Goal: Task Accomplishment & Management: Use online tool/utility

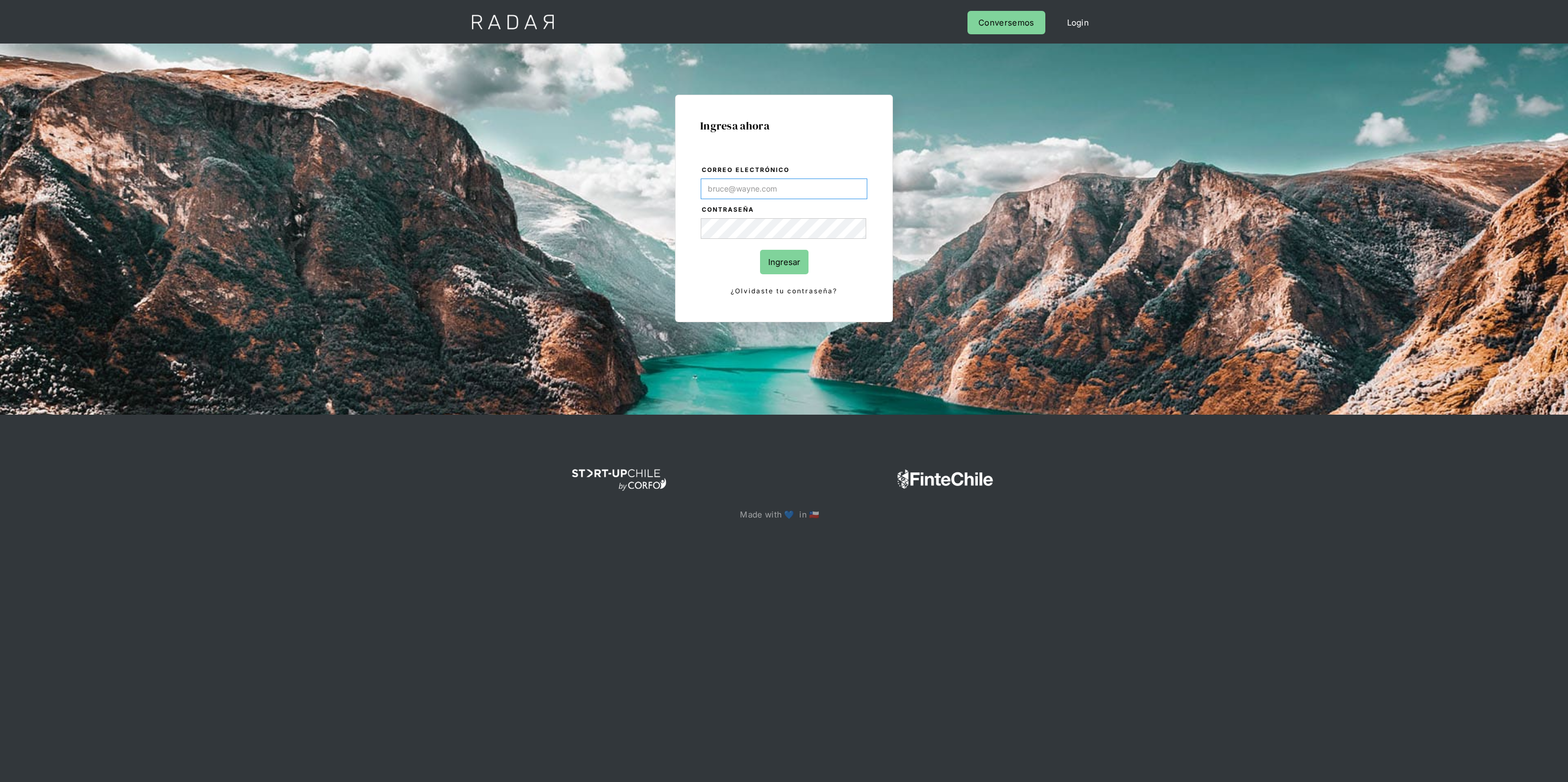
type input "[PERSON_NAME][EMAIL_ADDRESS][DOMAIN_NAME]"
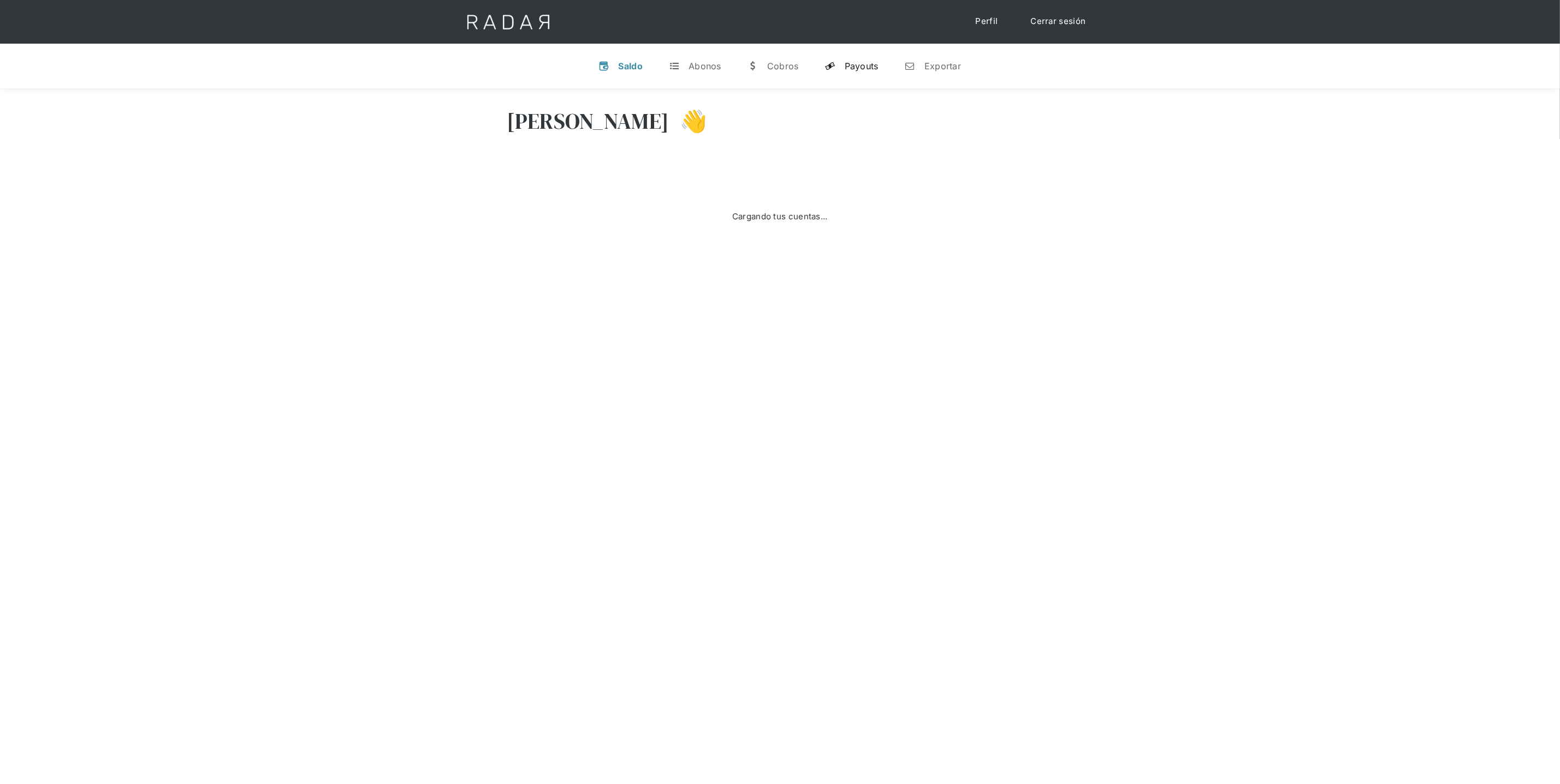
click at [849, 68] on div "Payouts" at bounding box center [861, 66] width 34 height 11
click at [1304, 112] on select "dlocal demergechile fcacl2 remitee clpro coster urigol radar-cliente radar-clie…" at bounding box center [1247, 106] width 153 height 18
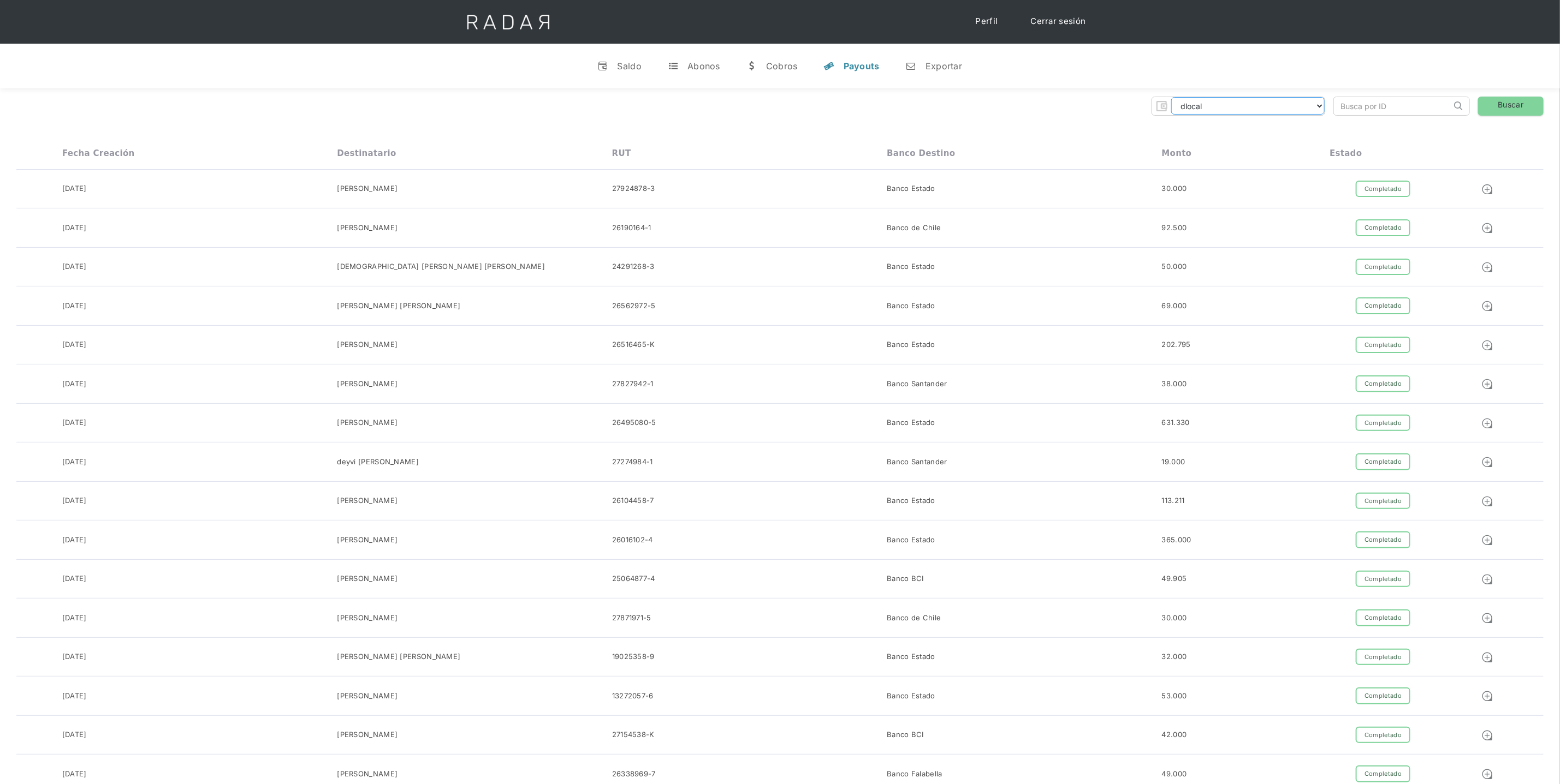
select select "prontopaga"
click at [1432, 110] on input "search" at bounding box center [1392, 106] width 117 height 18
paste input "4636f89f-1acd-496b-9154-bde804bc421e"
click at [1522, 109] on link "Buscar" at bounding box center [1511, 106] width 66 height 19
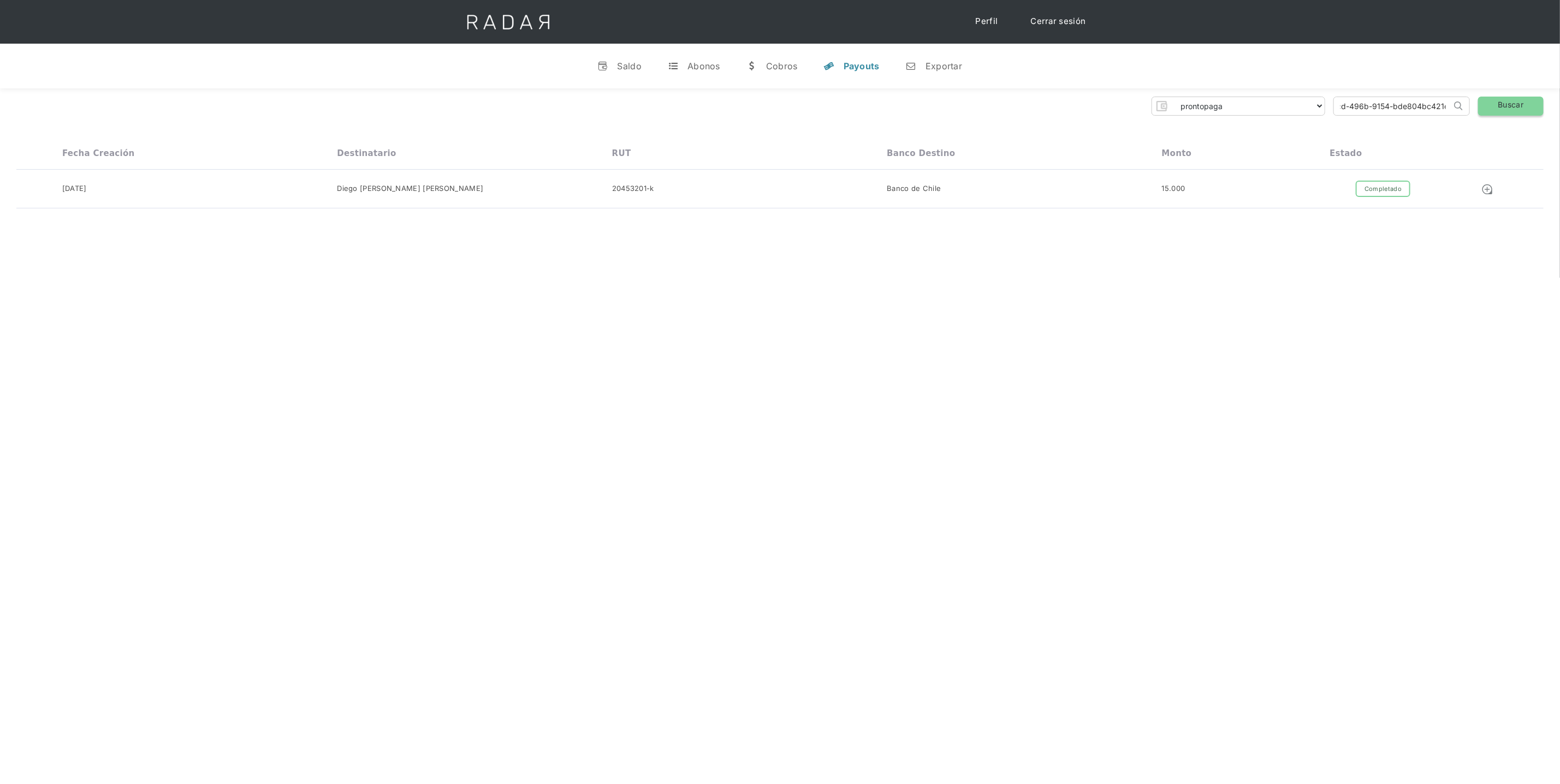
drag, startPoint x: 1340, startPoint y: 107, endPoint x: 1507, endPoint y: 110, distance: 167.0
click at [1507, 110] on div "dlocal demergechile fcacl2 remitee clpro coster urigol radar-cliente radar-clie…" at bounding box center [780, 106] width 1527 height 19
paste input "Reporte de movimientos"
type input "Reporte de movimientos"
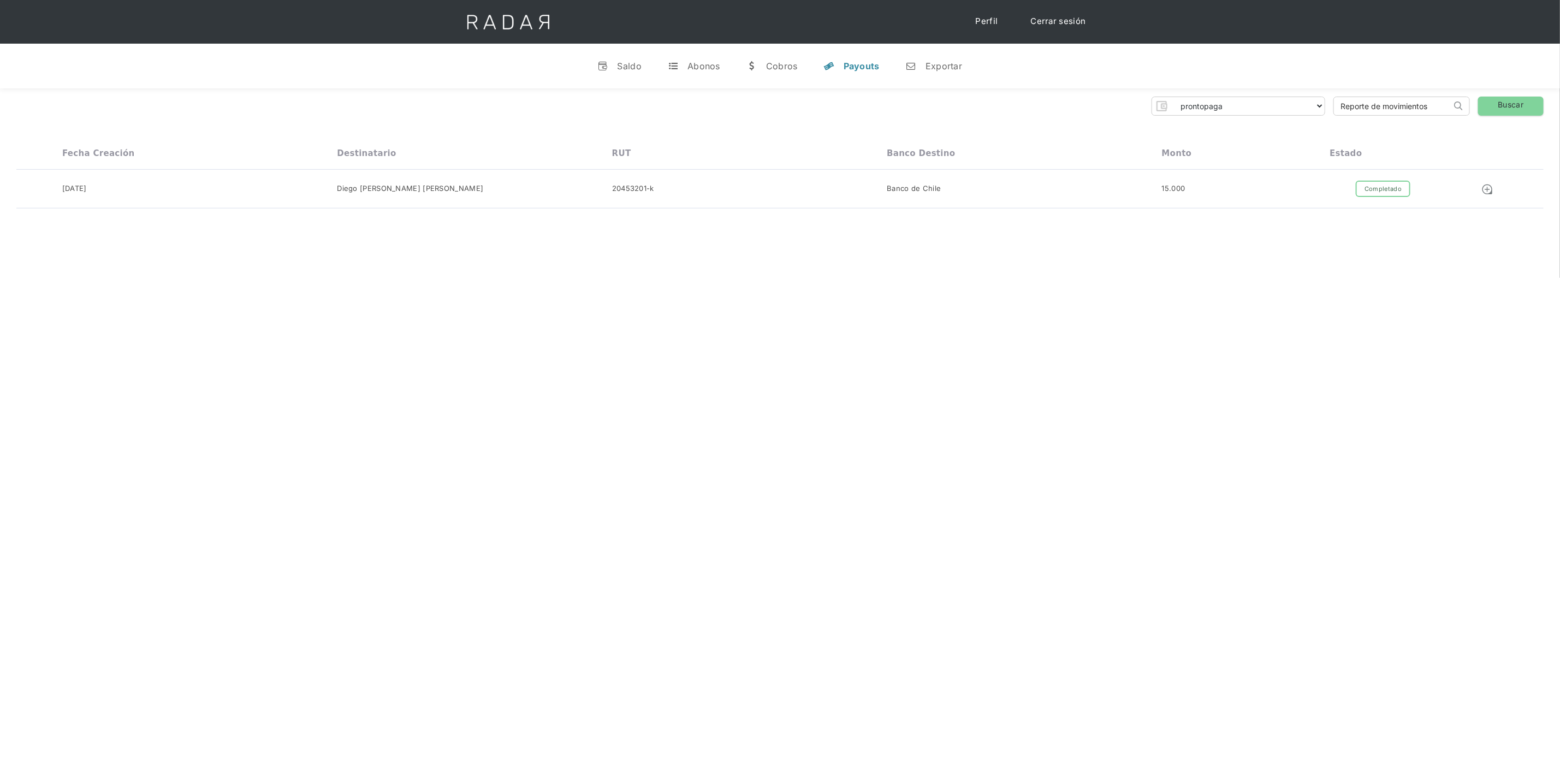
drag, startPoint x: 1433, startPoint y: 102, endPoint x: 1253, endPoint y: 110, distance: 180.2
click at [1253, 115] on div "dlocal demergechile fcacl2 remitee clpro coster urigol radar-cliente radar-clie…" at bounding box center [780, 106] width 1527 height 19
drag, startPoint x: 1340, startPoint y: 105, endPoint x: 1449, endPoint y: 99, distance: 109.2
click at [1449, 103] on input "Reporte de movimientos" at bounding box center [1392, 106] width 117 height 18
paste input "b89334d8-6f1f-4330-84fa-9e4737dc8ad8"
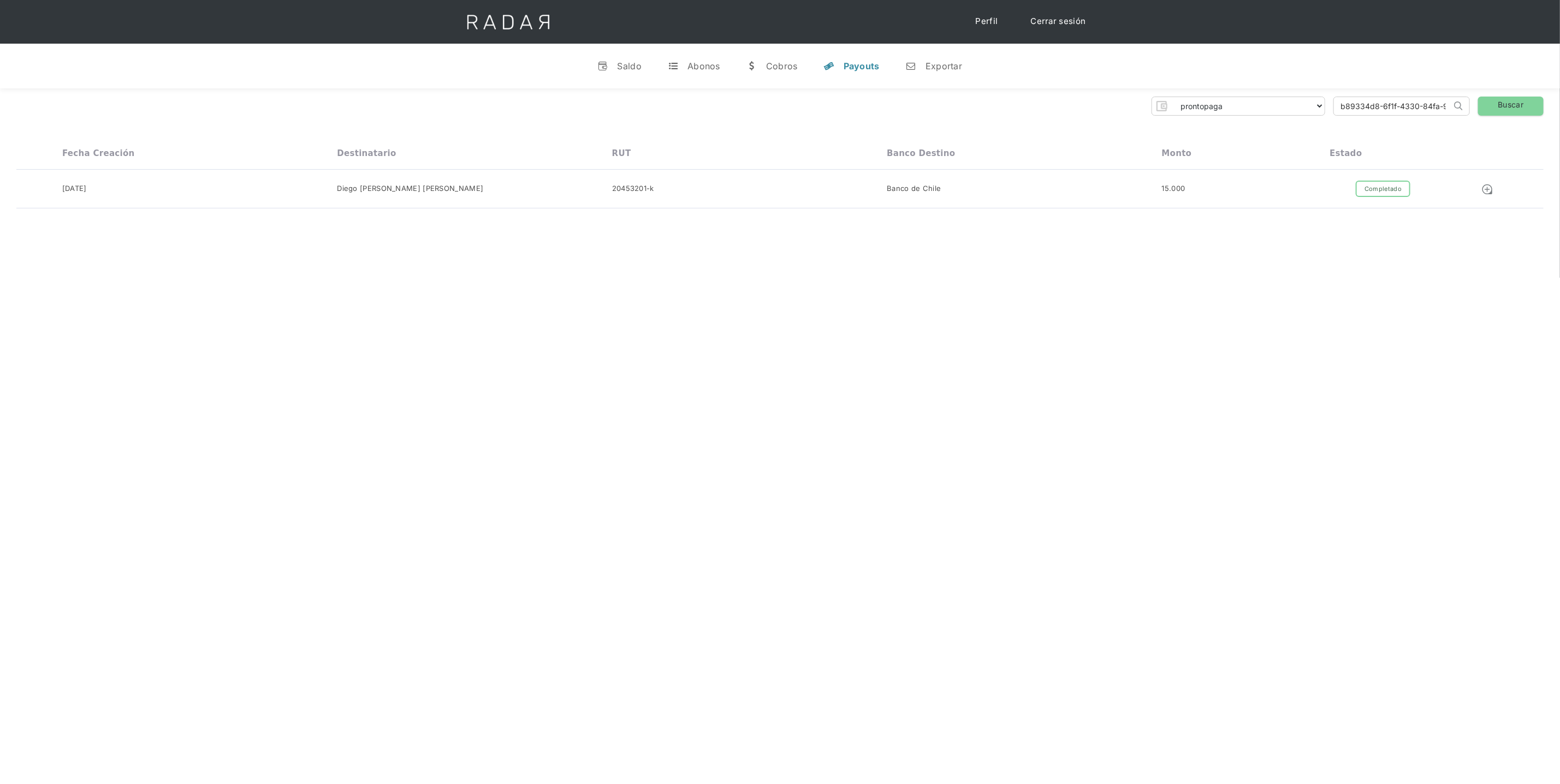
scroll to position [0, 50]
click at [1511, 107] on link "Buscar" at bounding box center [1511, 106] width 66 height 19
click at [1362, 105] on input "b89334d8-6f1f-4330-84fa-9e4737dc8ad8" at bounding box center [1392, 106] width 117 height 18
drag, startPoint x: 1337, startPoint y: 104, endPoint x: 1518, endPoint y: 111, distance: 181.1
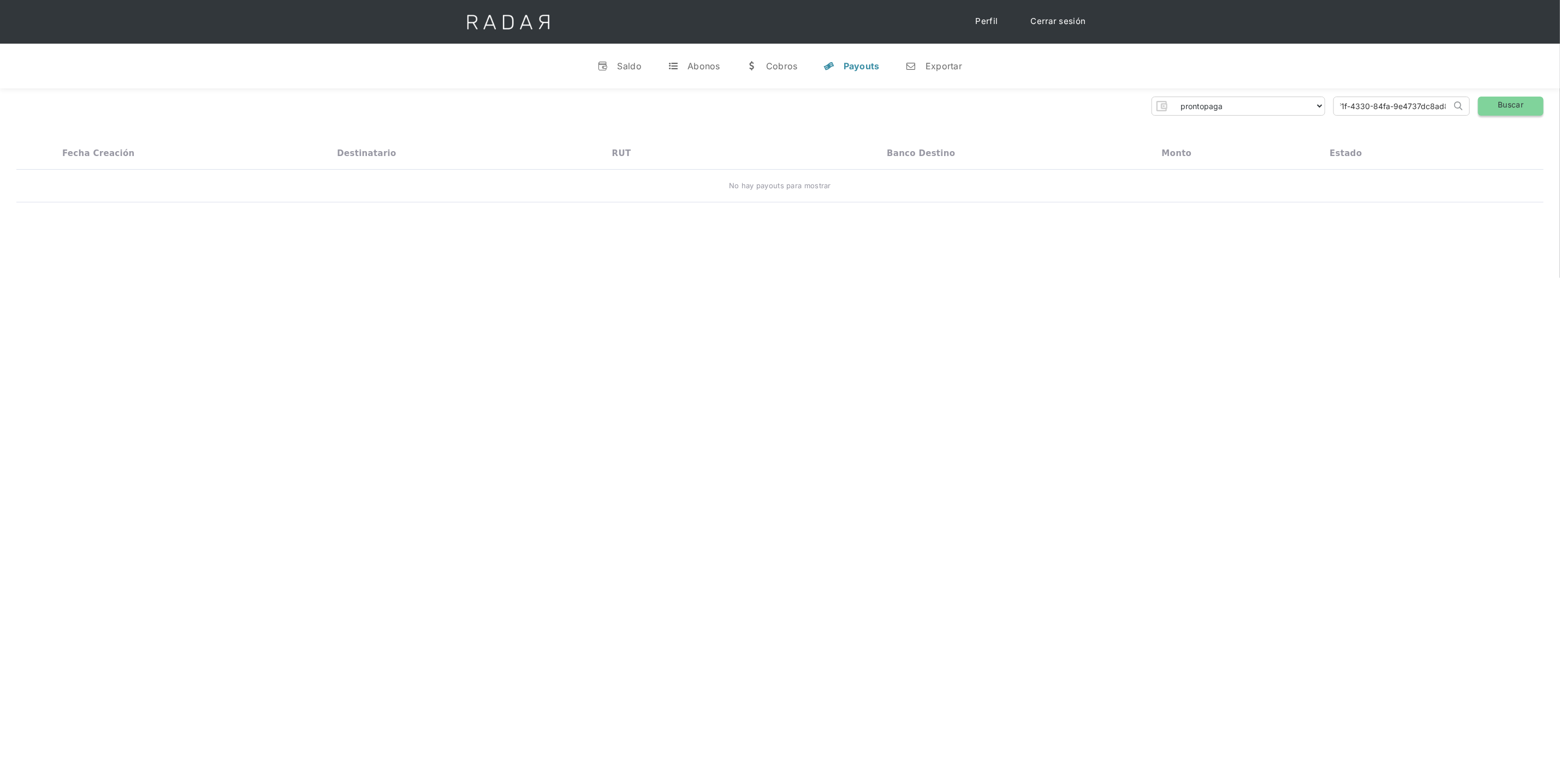
click at [1518, 111] on div "dlocal demergechile fcacl2 remitee clpro coster urigol radar-cliente radar-clie…" at bounding box center [780, 106] width 1527 height 19
paste input "470e0c3c-4419-45a1-9c83-348e4ff8816"
type input "470e0c3c-4419-45a1-9c83-348e4ff88168"
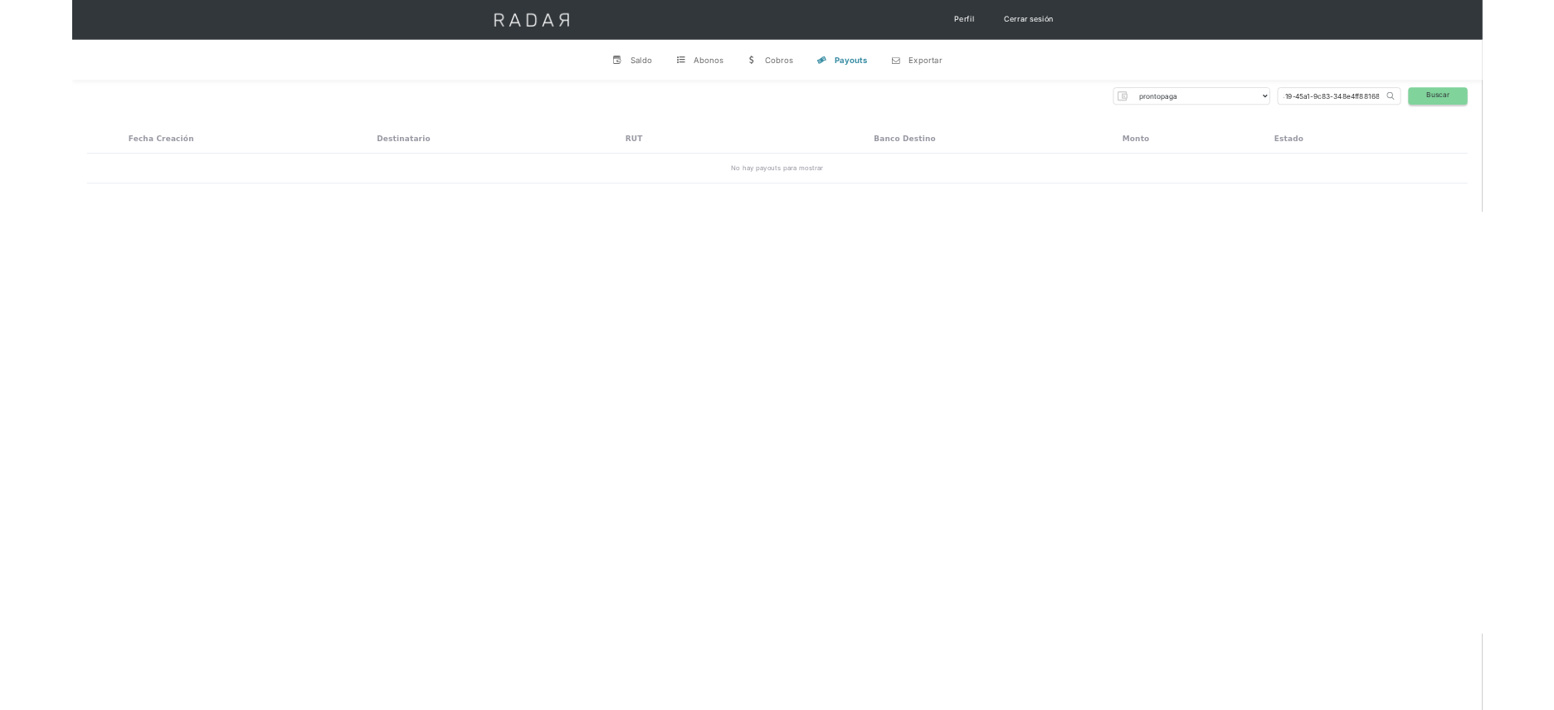
scroll to position [0, 0]
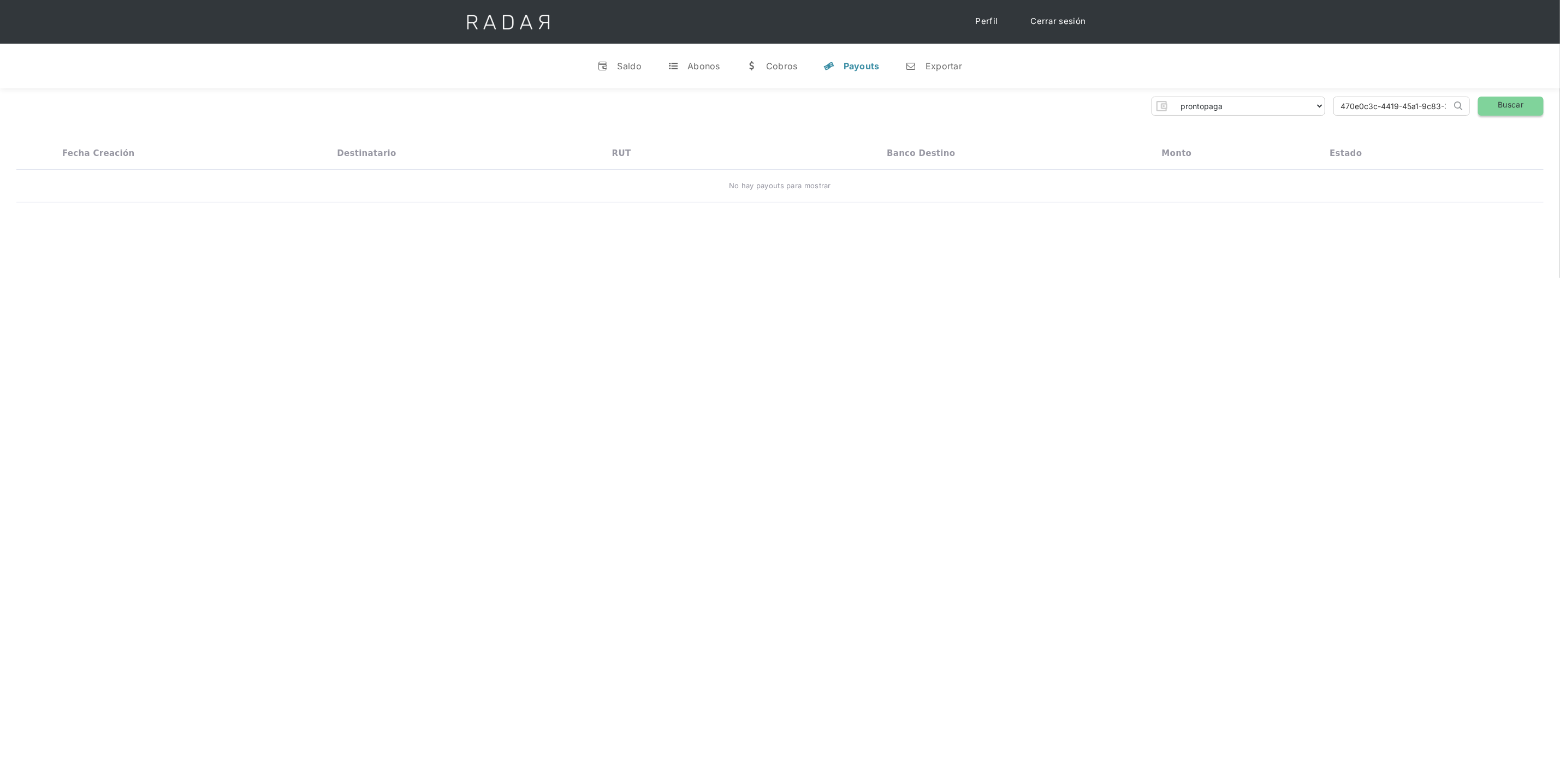
click at [1505, 107] on link "Buscar" at bounding box center [1511, 106] width 66 height 19
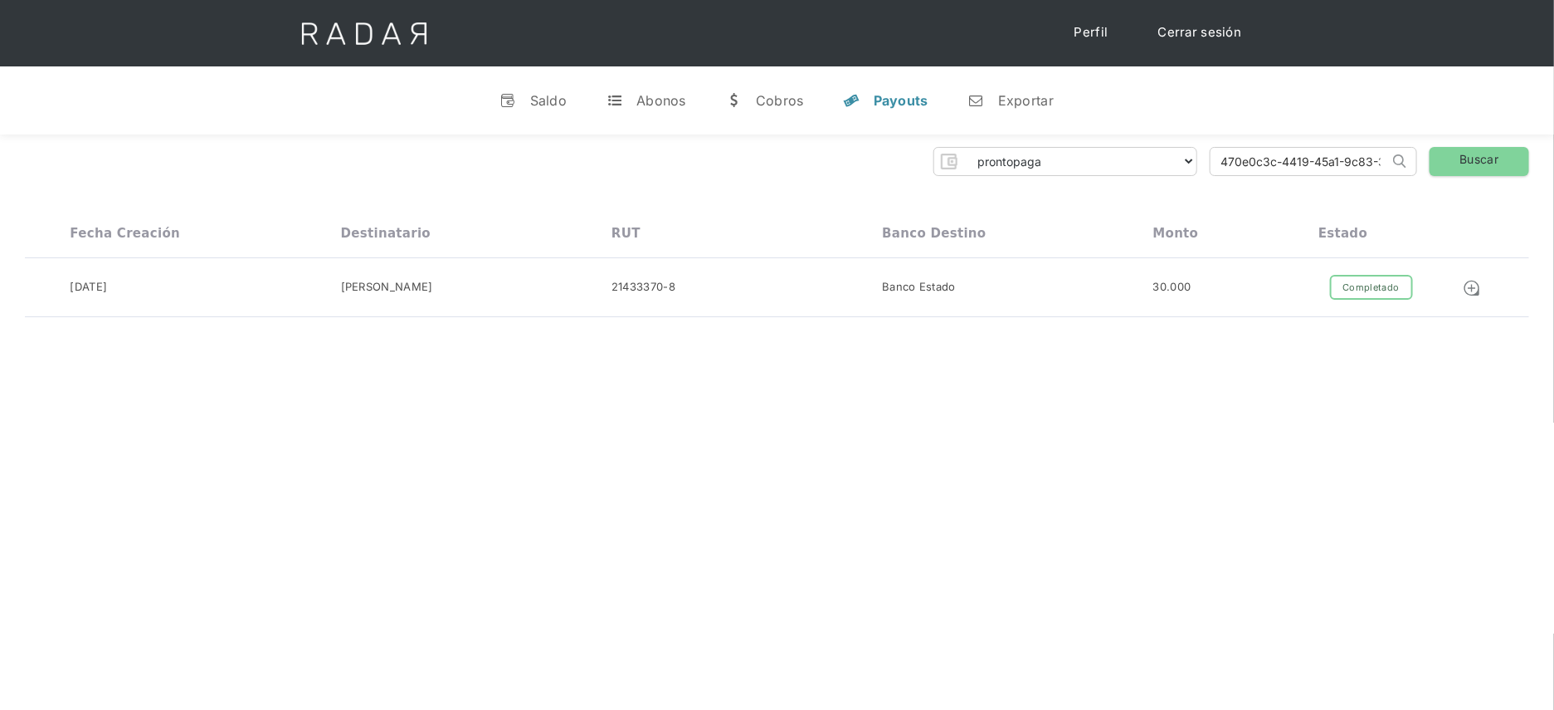
click at [1207, 161] on div "dlocal demergechile fcacl2 remitee clpro coster urigol radar-cliente radar-clie…" at bounding box center [777, 161] width 1504 height 29
click at [1022, 97] on div "Exportar" at bounding box center [1026, 100] width 56 height 17
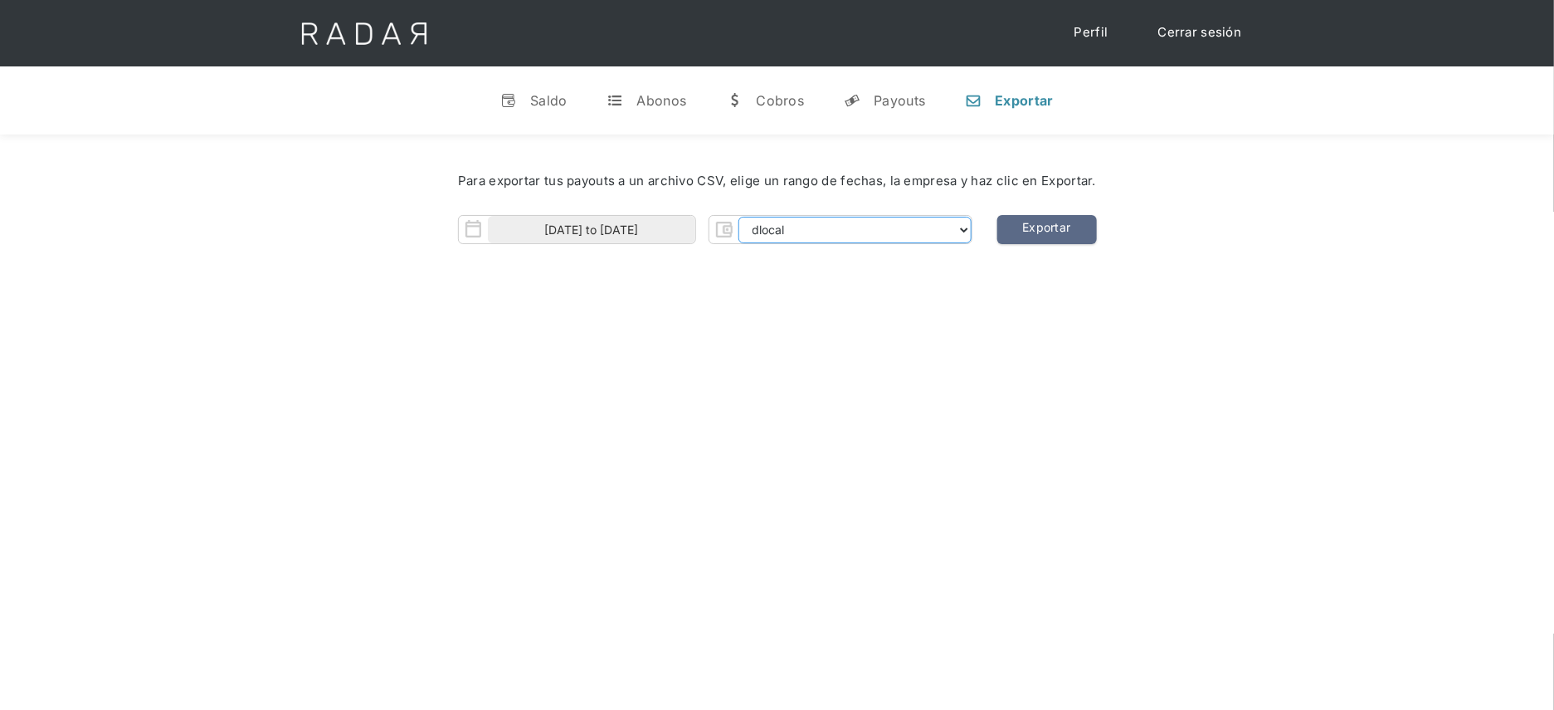
click at [803, 221] on select "dlocal demergechile fcacl2 remitee clpro coster urigol radar-cliente radar-clie…" at bounding box center [855, 230] width 233 height 27
select select "prontopaga"
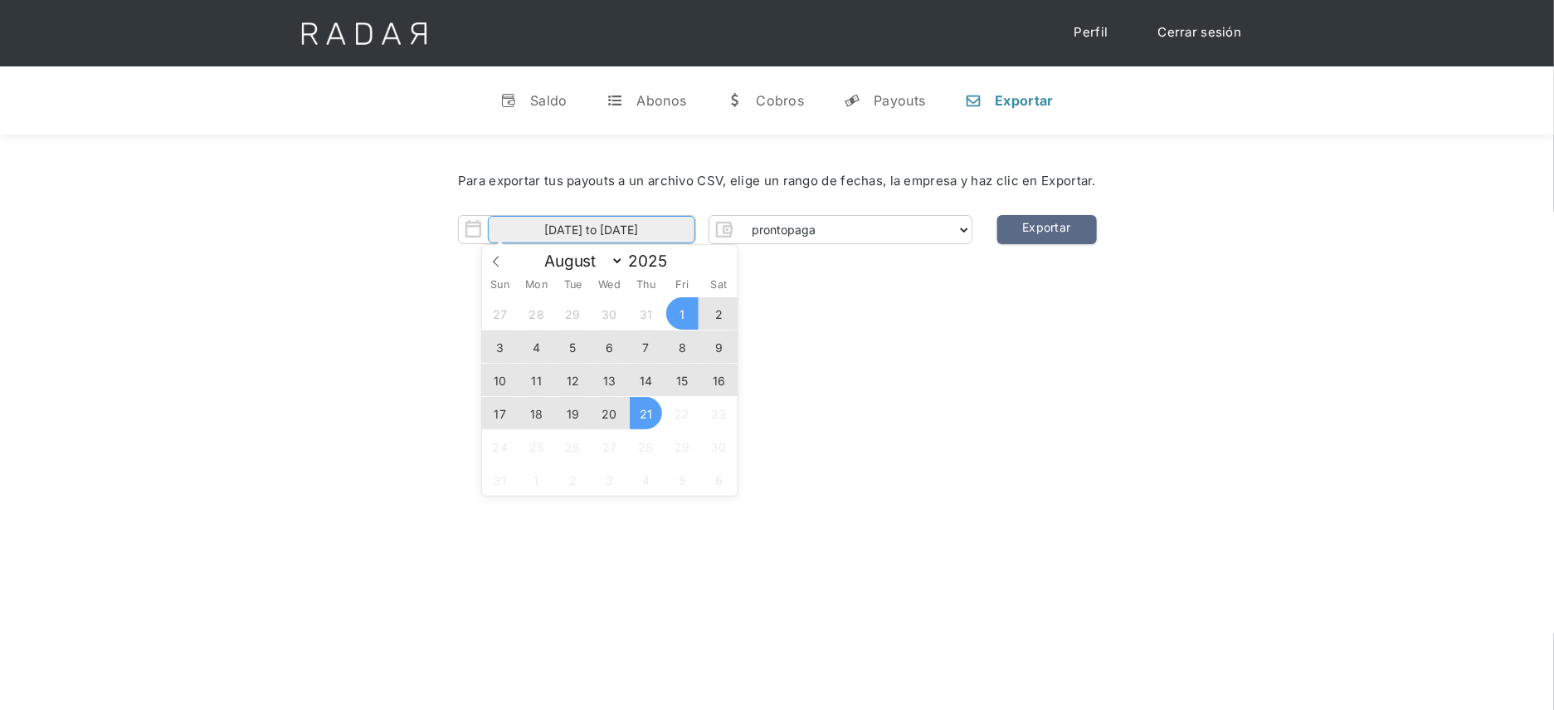
click at [674, 232] on input "01-08-2025 to 21-08-2025" at bounding box center [591, 229] width 207 height 27
click at [568, 418] on span "19" at bounding box center [573, 413] width 32 height 32
type input "19-08-2025"
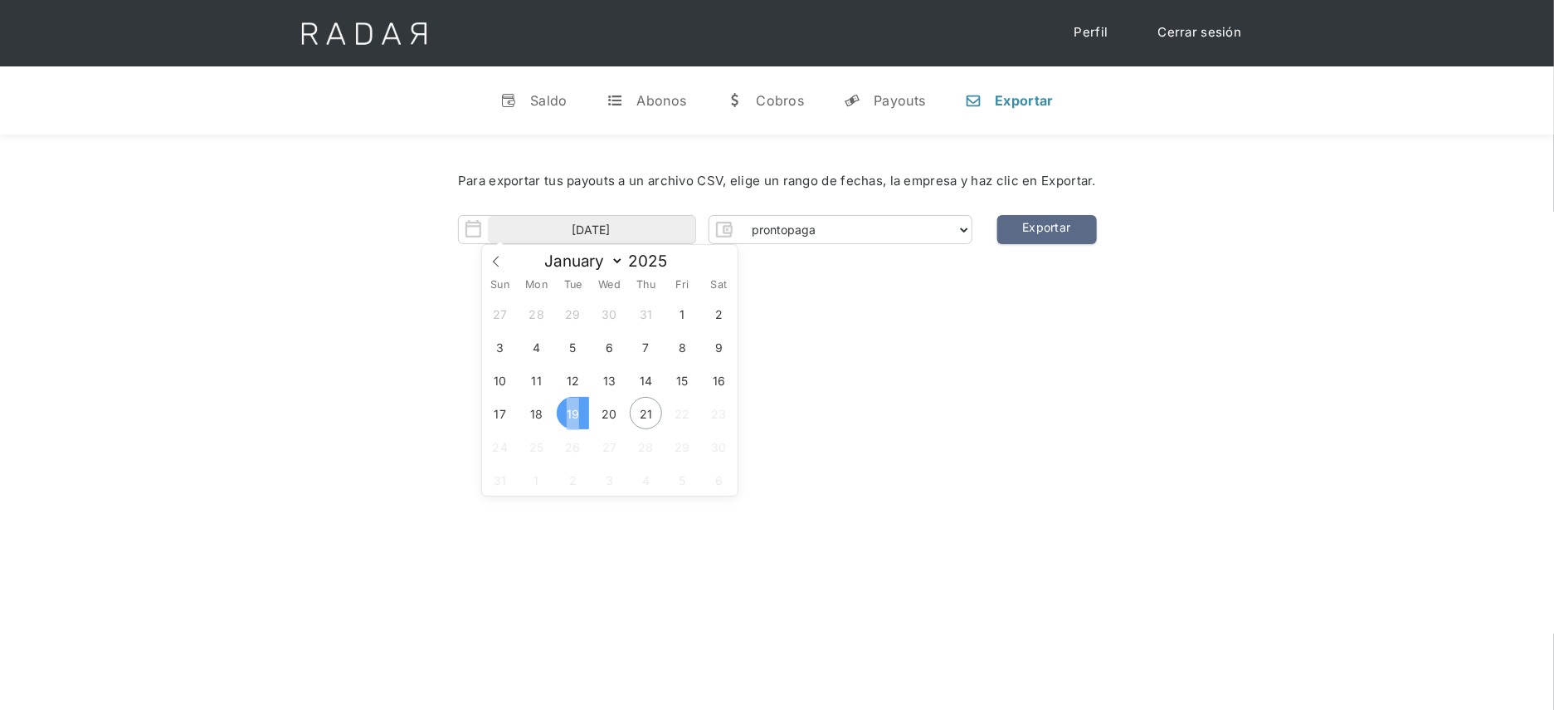
click at [568, 418] on span "19" at bounding box center [573, 413] width 32 height 32
click at [1046, 227] on link "Exportar" at bounding box center [1047, 229] width 100 height 29
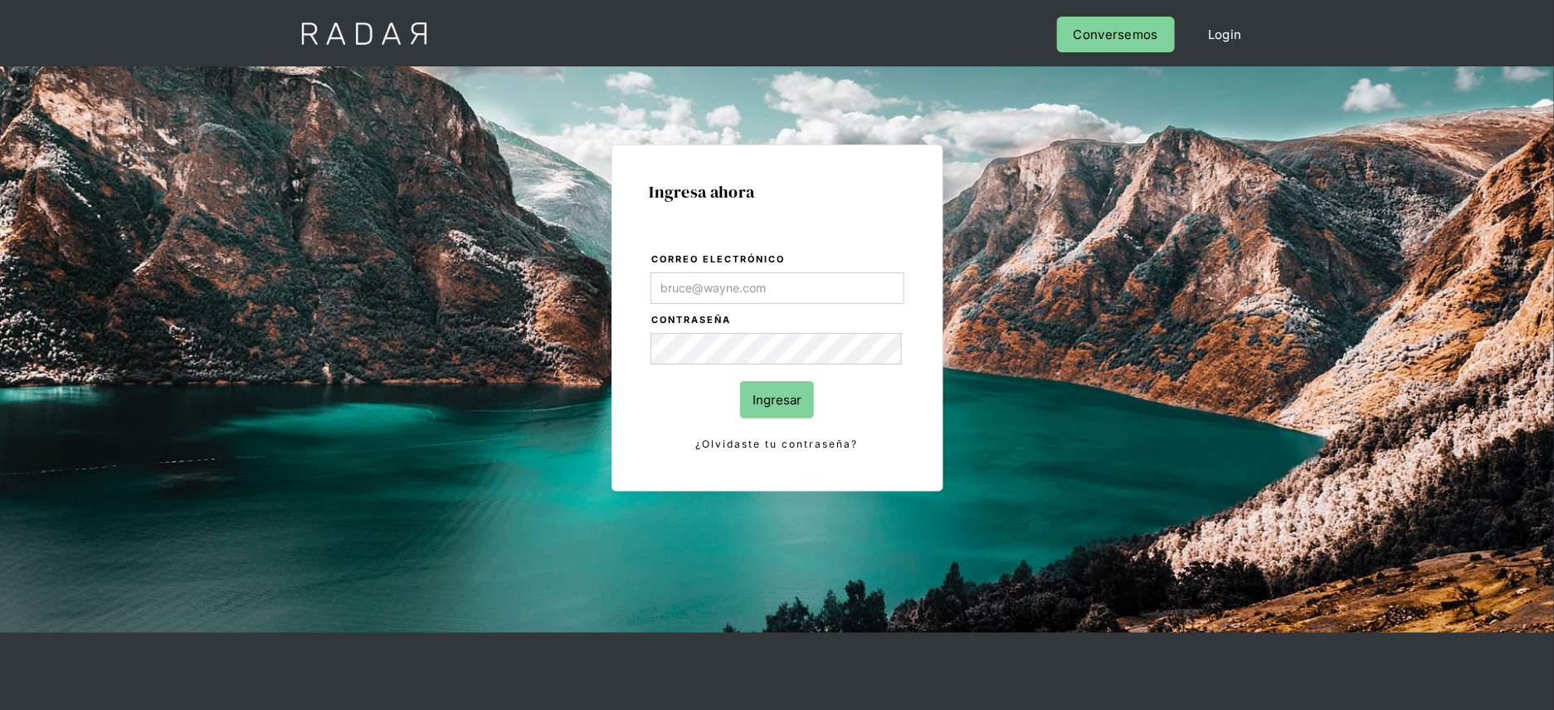
type input "[PERSON_NAME][EMAIL_ADDRESS][DOMAIN_NAME]"
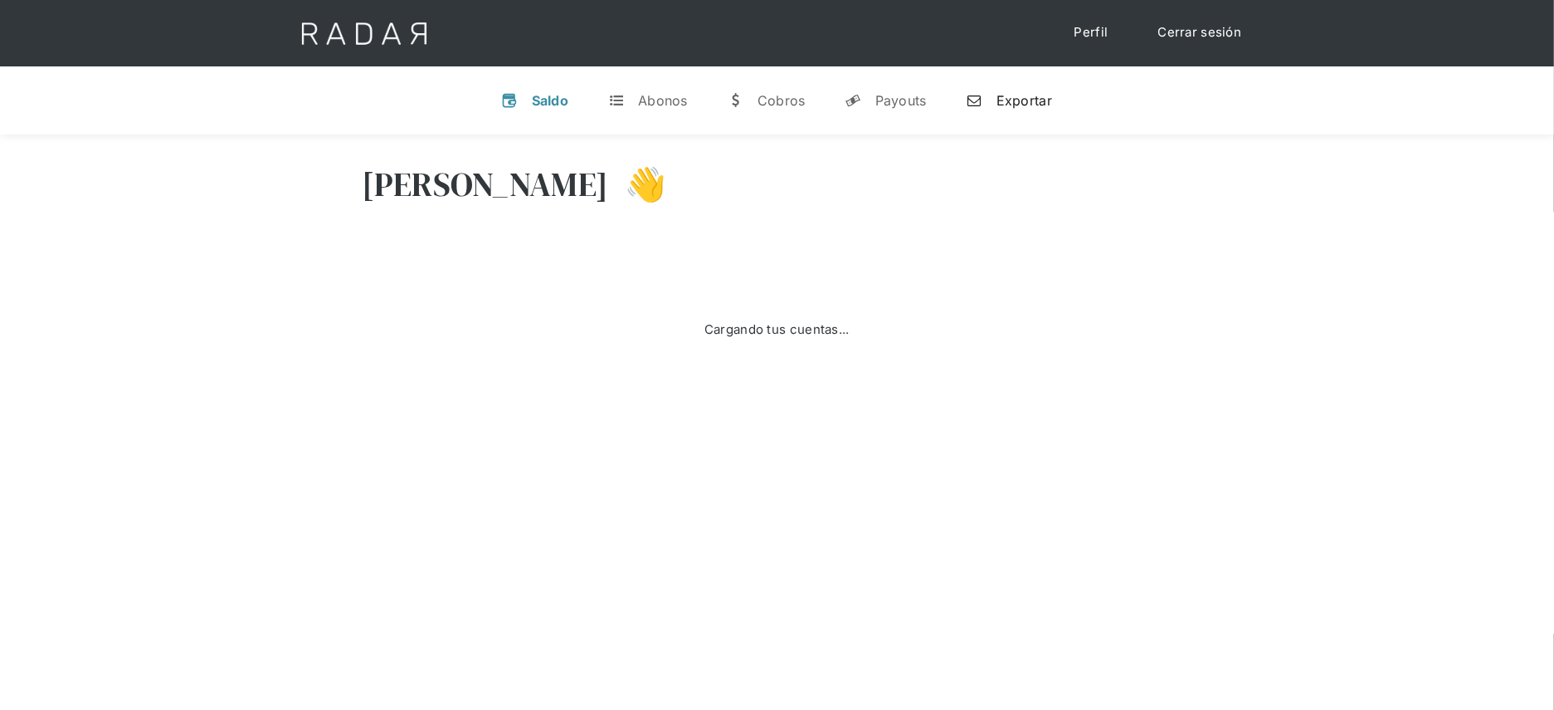
click at [1005, 89] on link "n Exportar" at bounding box center [1009, 100] width 112 height 43
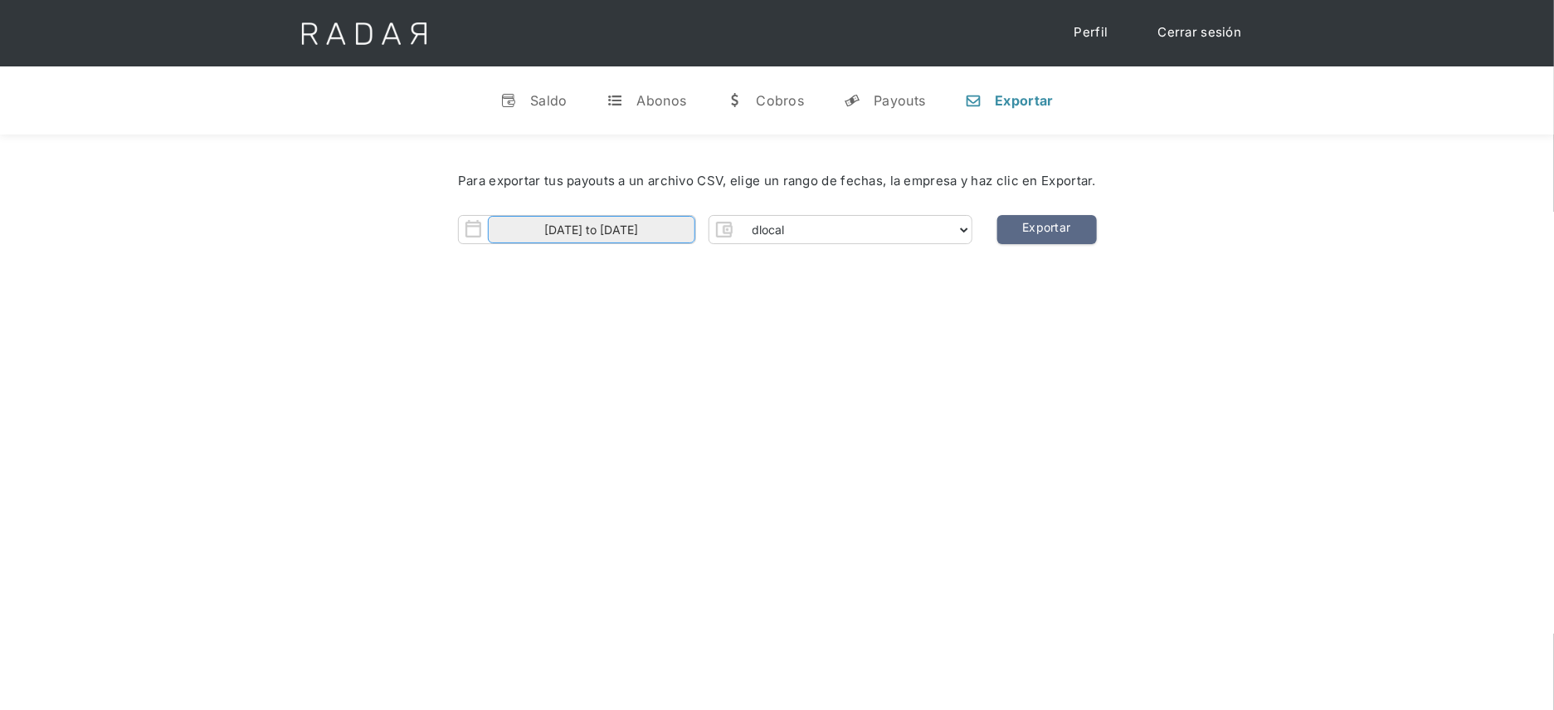
click at [668, 224] on input "[DATE] to [DATE]" at bounding box center [591, 229] width 207 height 27
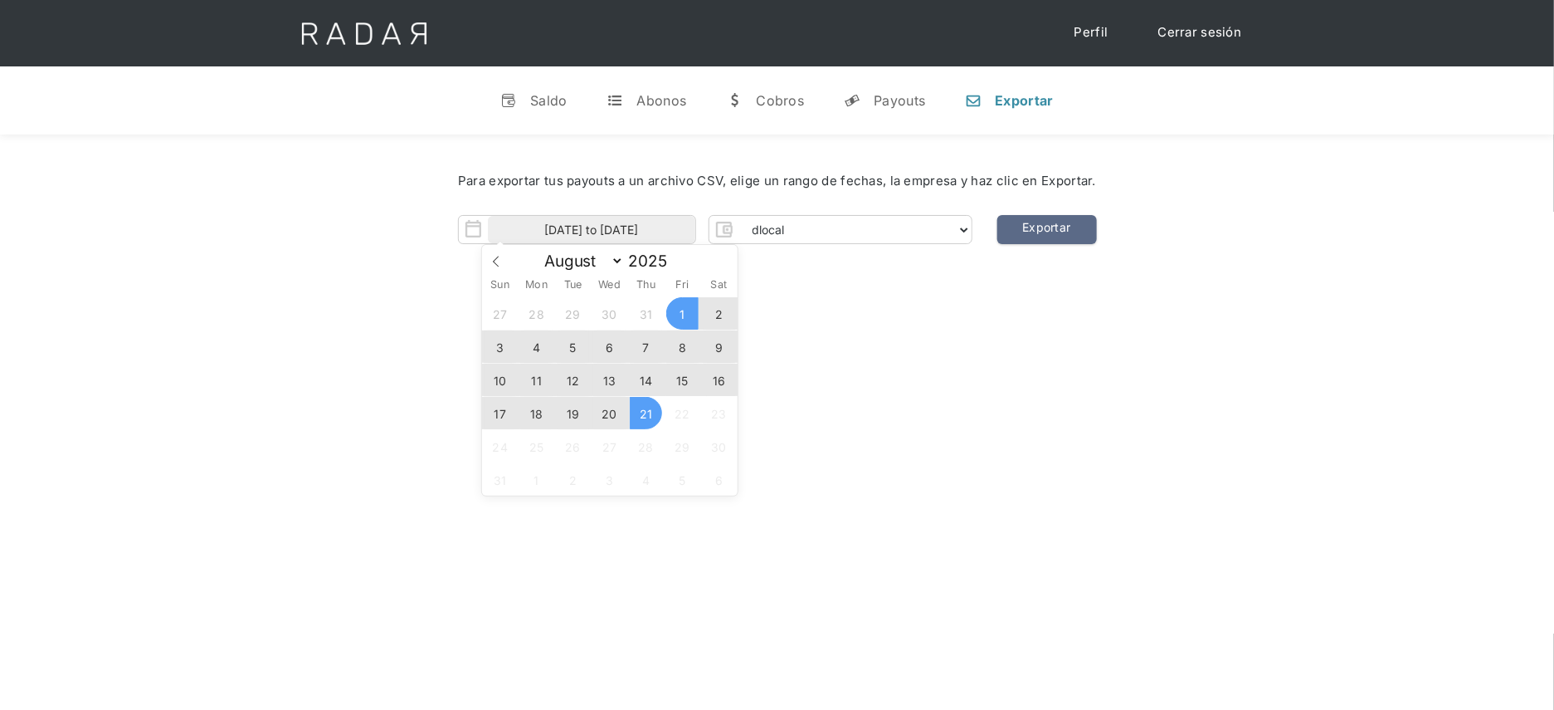
click at [573, 417] on span "19" at bounding box center [573, 413] width 32 height 32
type input "[DATE]"
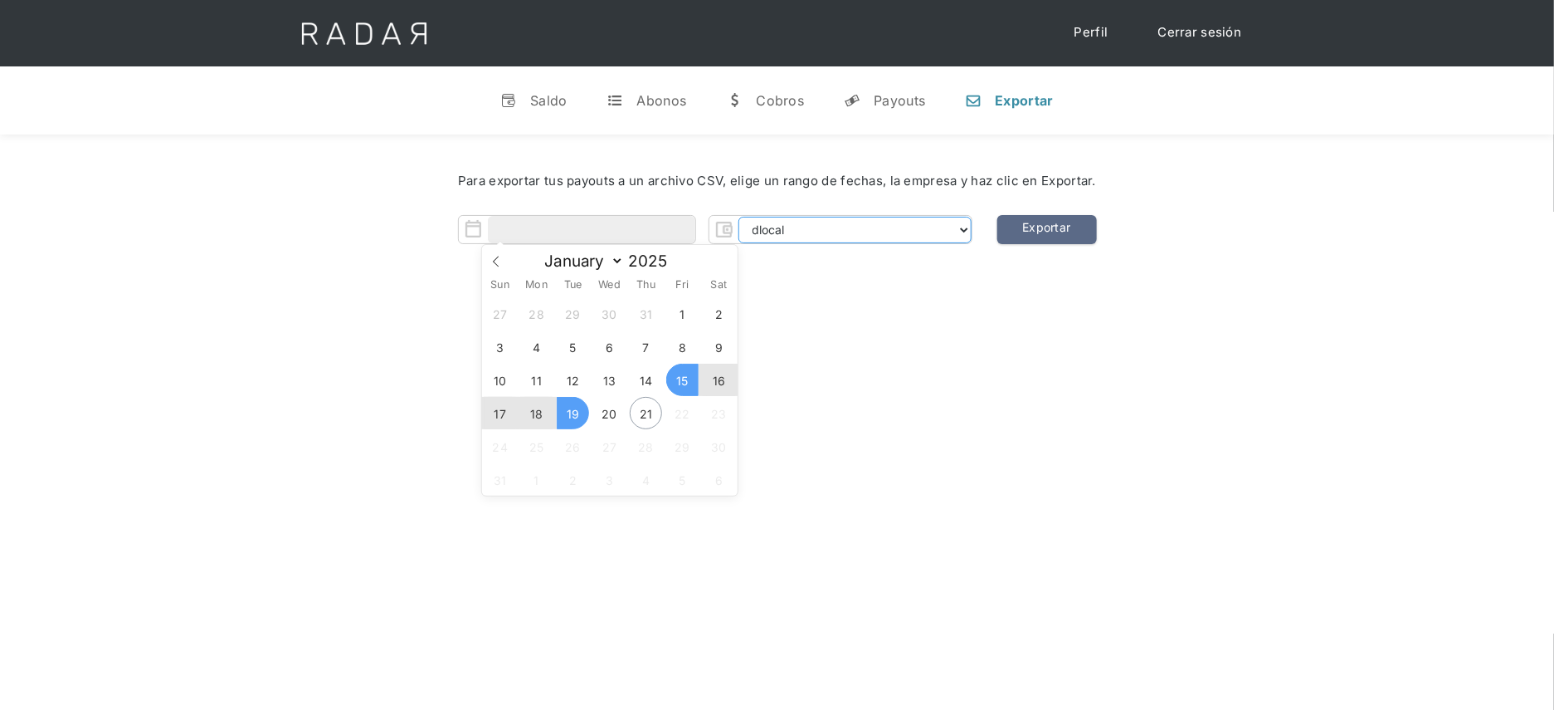
click at [972, 227] on select "dlocal demergechile fcacl2 remitee clpro [PERSON_NAME] urigol radar-cliente rad…" at bounding box center [855, 230] width 233 height 27
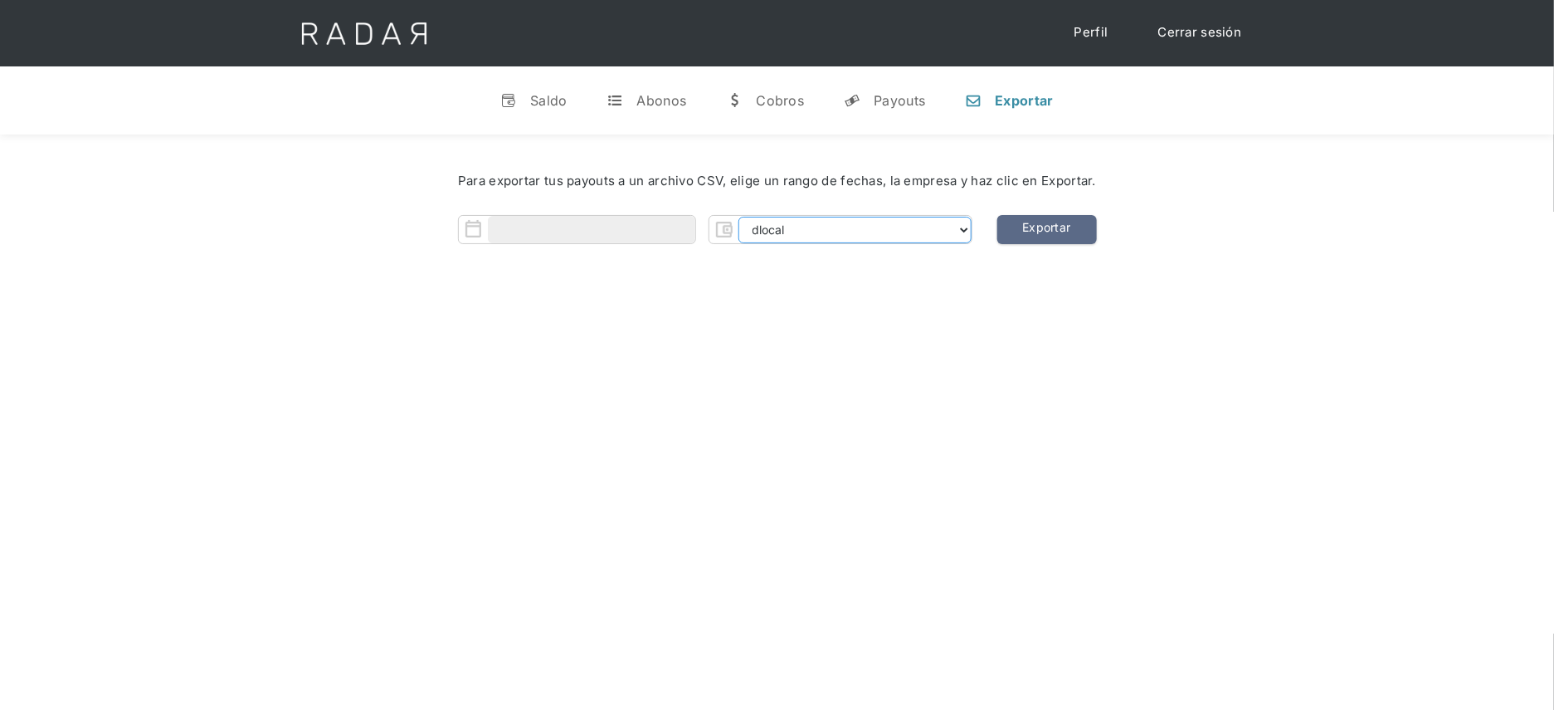
select select "prontopaga"
click at [685, 217] on input "Form" at bounding box center [591, 229] width 207 height 27
click at [576, 412] on span "19" at bounding box center [573, 413] width 32 height 32
click at [575, 406] on span "19" at bounding box center [573, 413] width 32 height 32
click at [1069, 223] on link "Exportar" at bounding box center [1047, 229] width 100 height 29
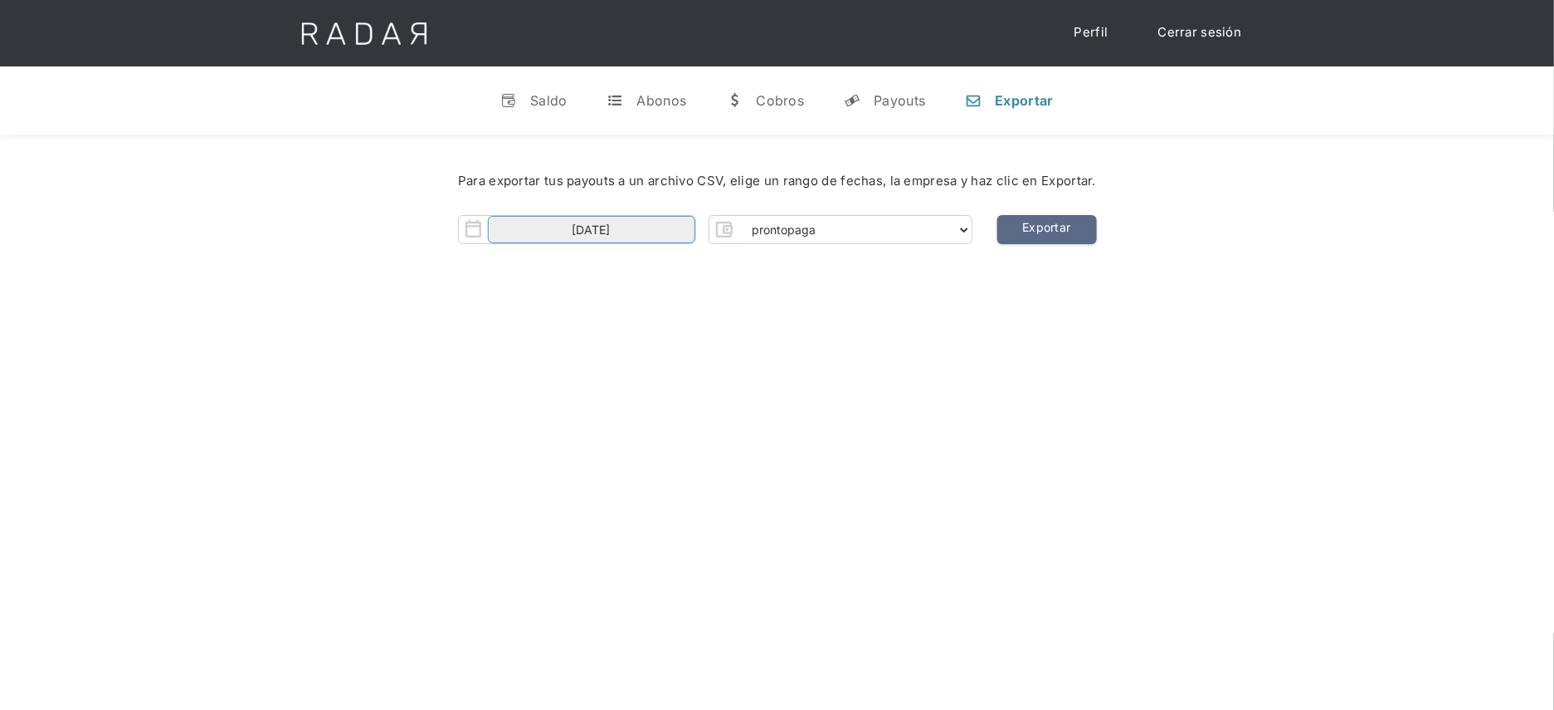
click at [648, 227] on input "19-08-2025" at bounding box center [591, 229] width 207 height 27
click at [575, 411] on span "19" at bounding box center [573, 413] width 32 height 32
click at [539, 417] on span "18" at bounding box center [536, 413] width 32 height 32
click at [644, 231] on input "18-08-2025 to 19-08-2025" at bounding box center [591, 229] width 207 height 27
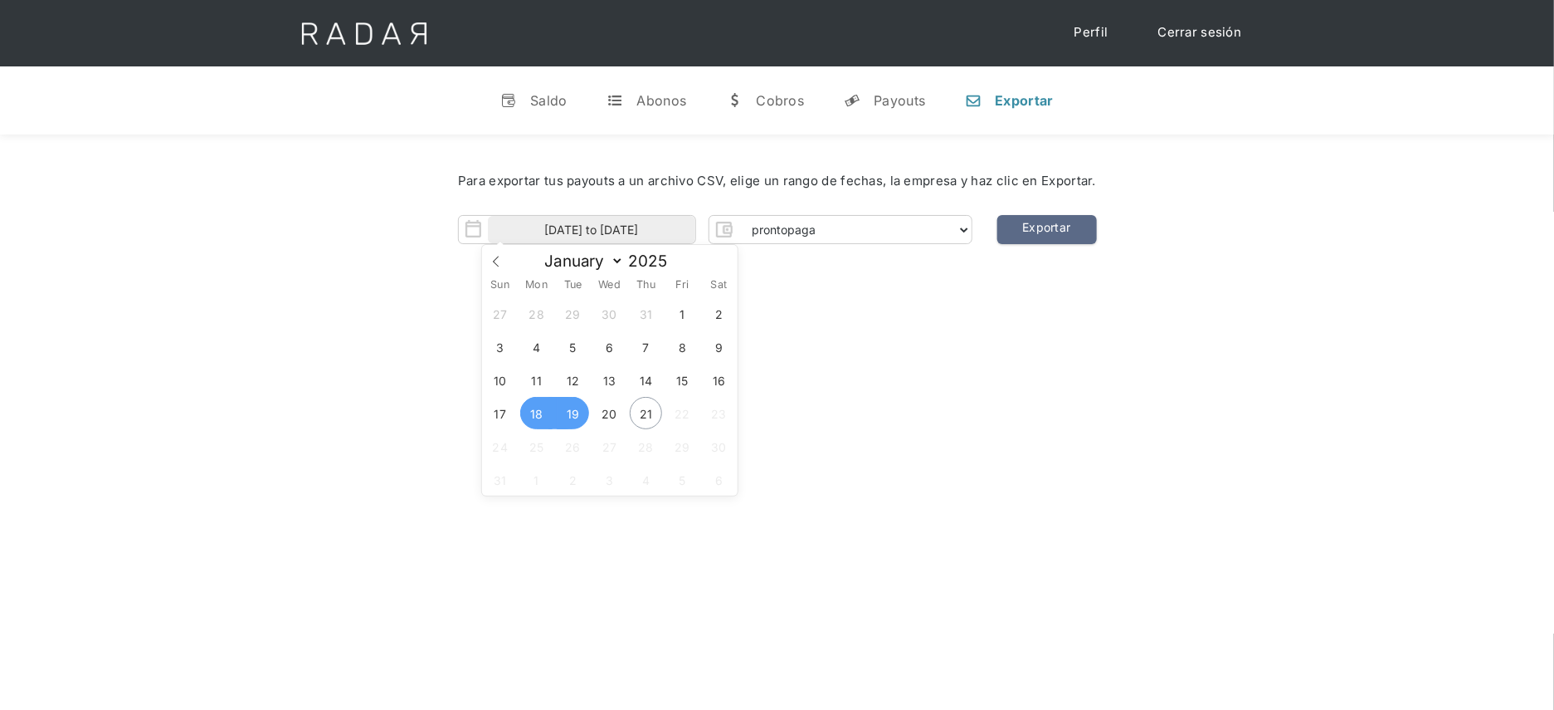
click at [534, 414] on span "18" at bounding box center [536, 413] width 32 height 32
type input "18-08-2025"
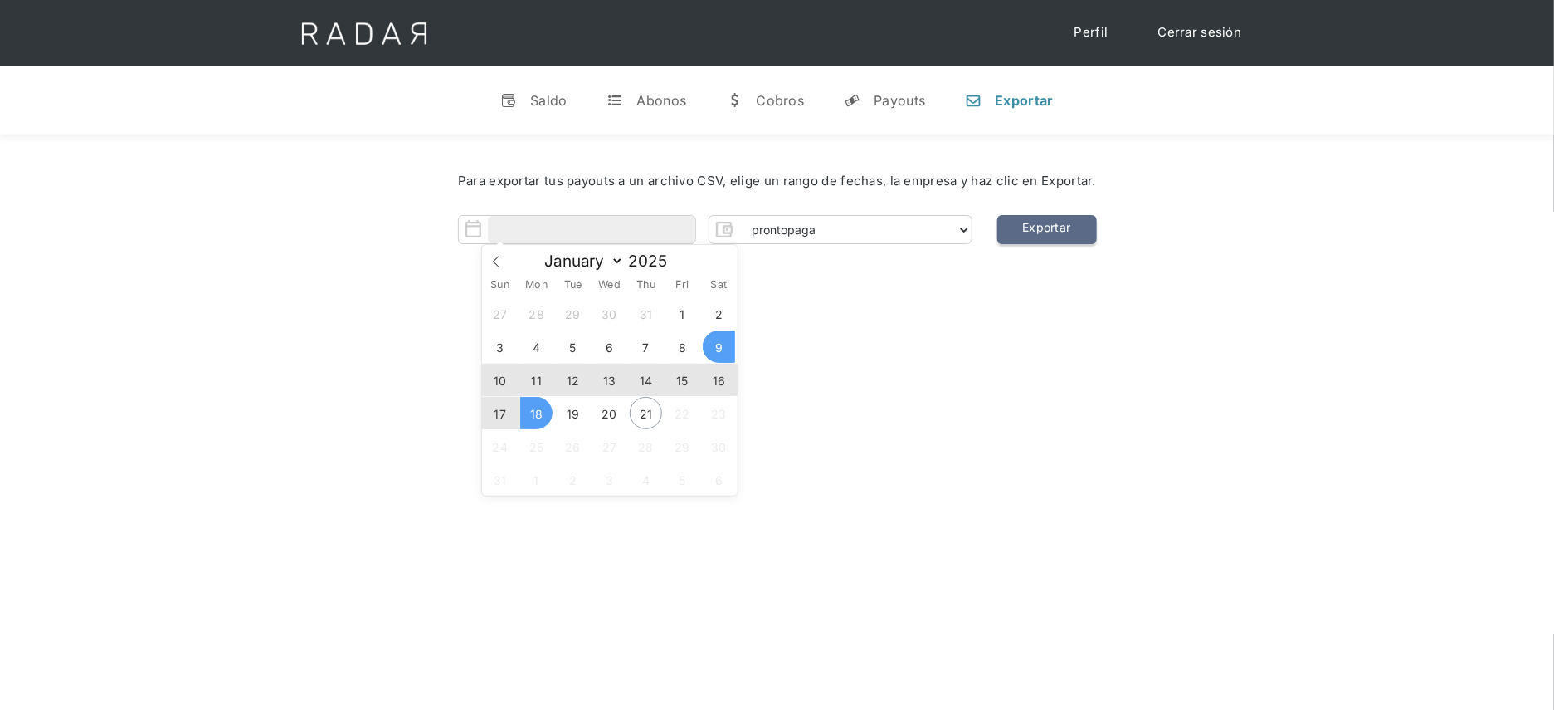
click at [1090, 227] on link "Exportar" at bounding box center [1047, 229] width 100 height 29
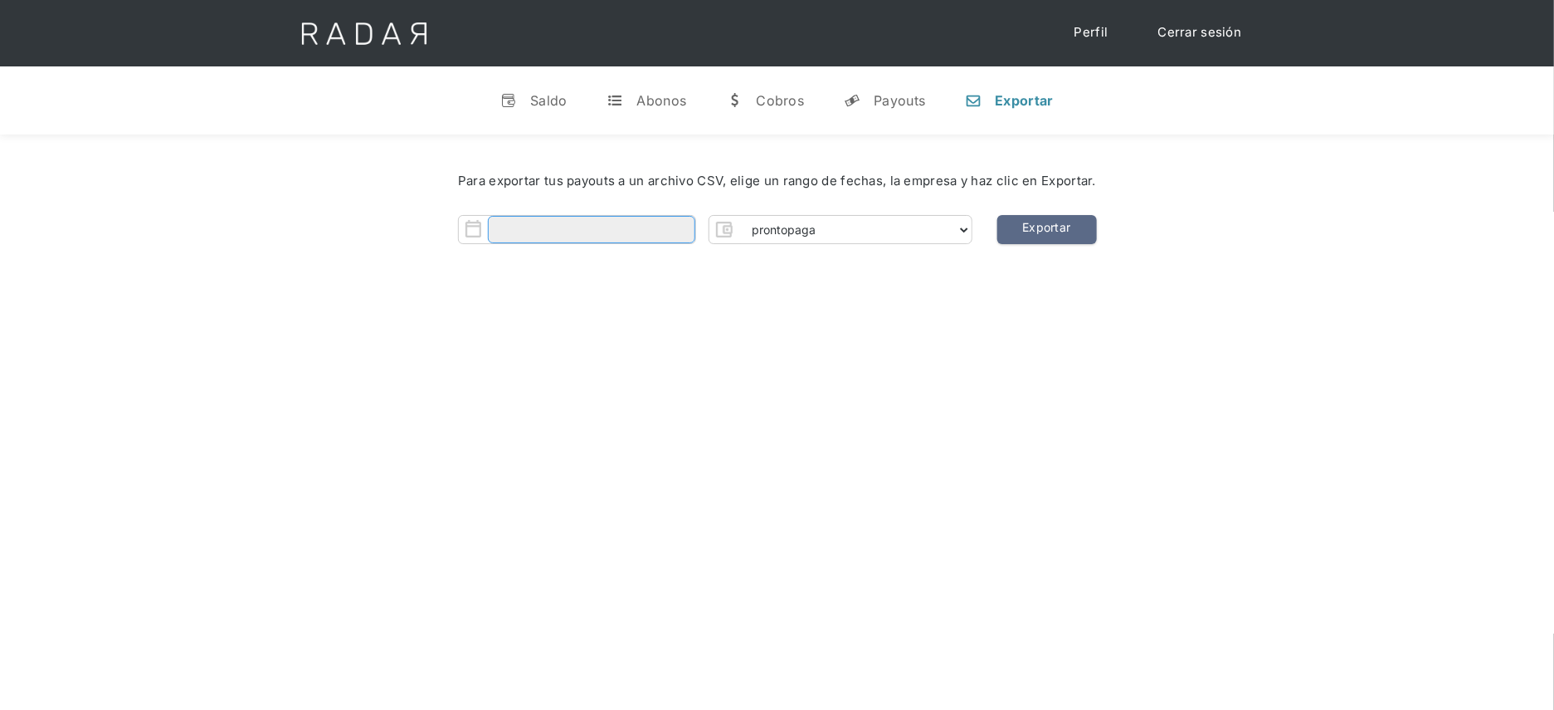
click at [652, 228] on input "Form" at bounding box center [591, 229] width 207 height 27
click at [536, 407] on span "18" at bounding box center [536, 413] width 32 height 32
type input "18-08-2025"
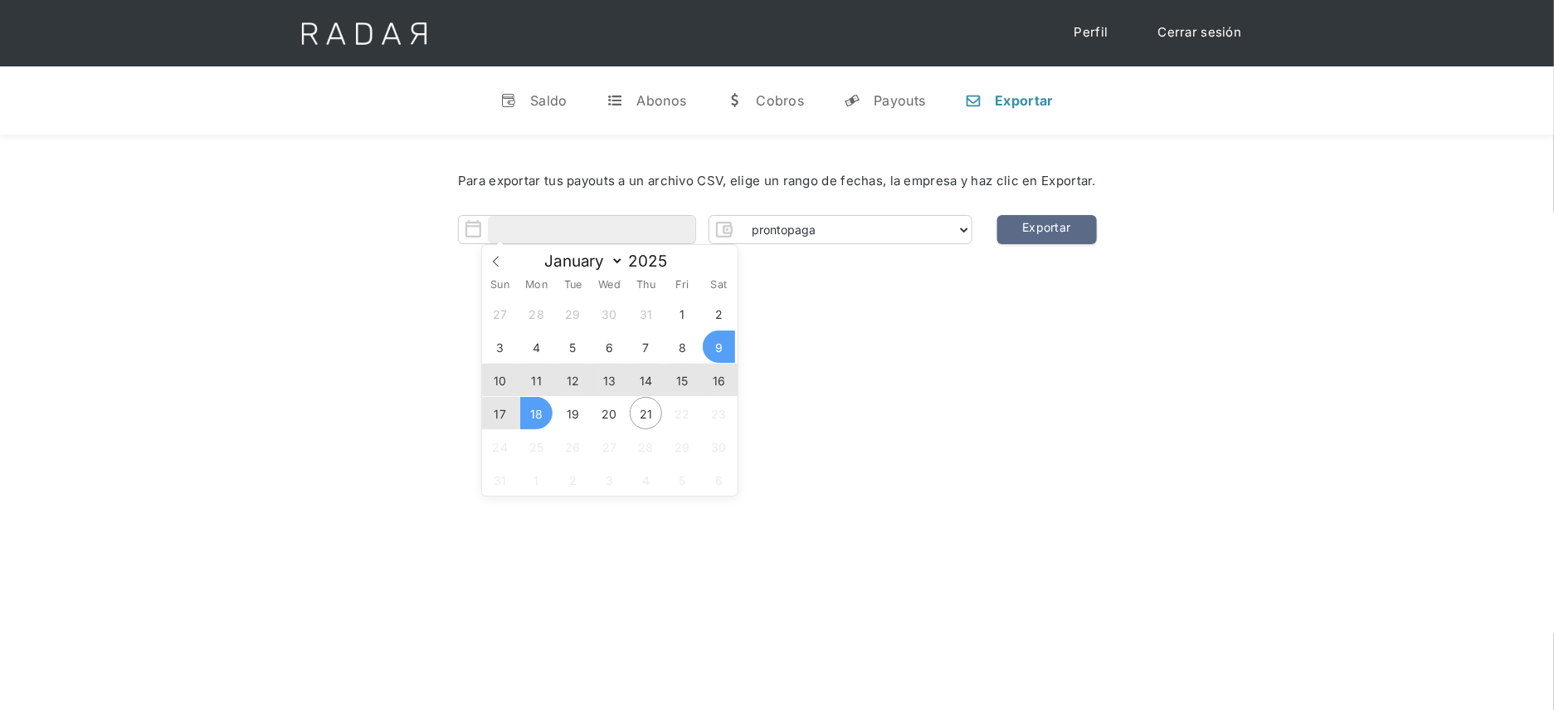
click at [963, 397] on div "Hola Daniela 👋 Cargando tus cuentas... Nombre de la empresa • Conectada • Desco…" at bounding box center [777, 489] width 1554 height 710
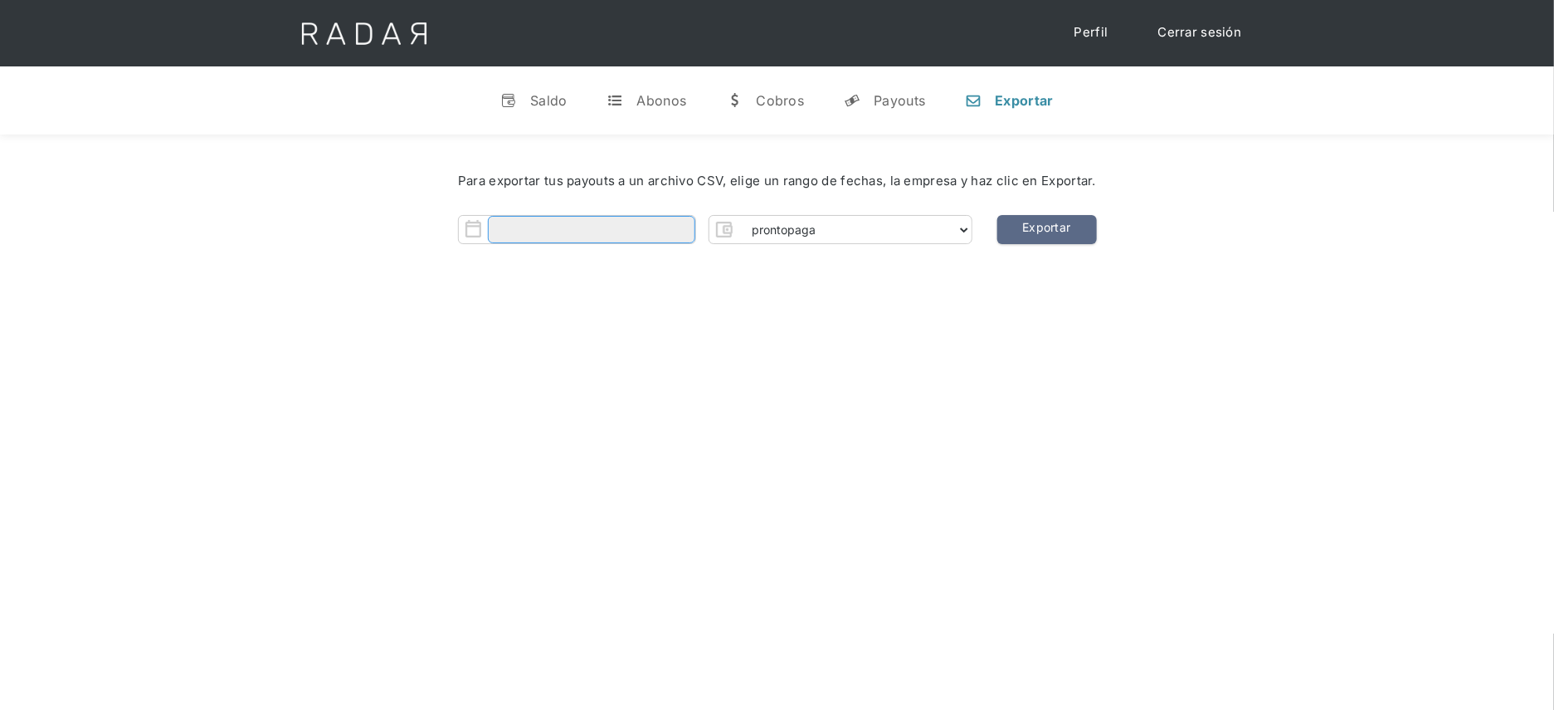
click at [642, 229] on input "Form" at bounding box center [591, 229] width 207 height 27
click at [538, 418] on span "18" at bounding box center [536, 413] width 32 height 32
click at [1090, 227] on link "Exportar" at bounding box center [1047, 229] width 100 height 29
click at [623, 232] on input "18-08-2025" at bounding box center [591, 229] width 207 height 27
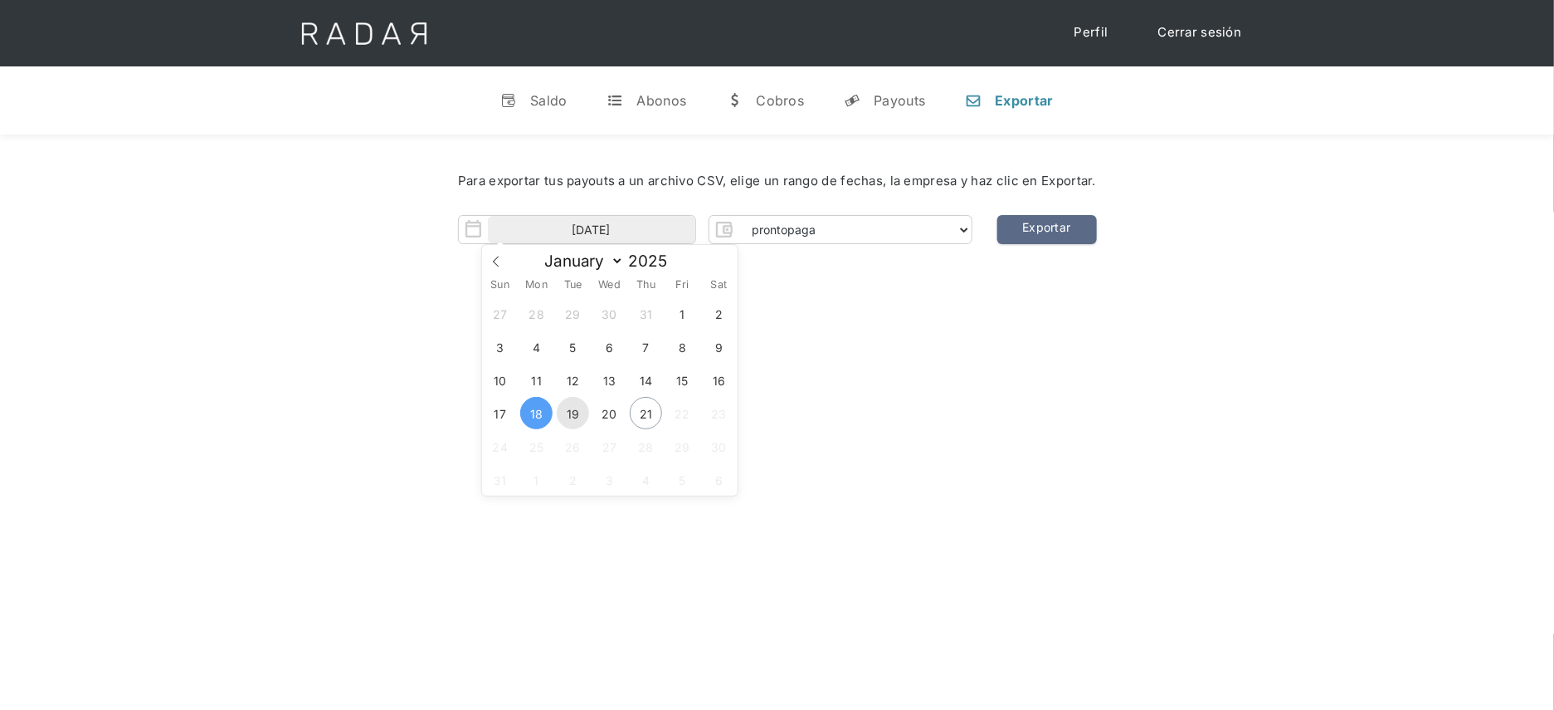
click at [575, 414] on span "19" at bounding box center [573, 413] width 32 height 32
type input "19-08-2025"
click at [575, 414] on span "19" at bounding box center [573, 413] width 32 height 32
click at [1065, 237] on link "Exportar" at bounding box center [1047, 229] width 100 height 29
